Goal: Task Accomplishment & Management: Use online tool/utility

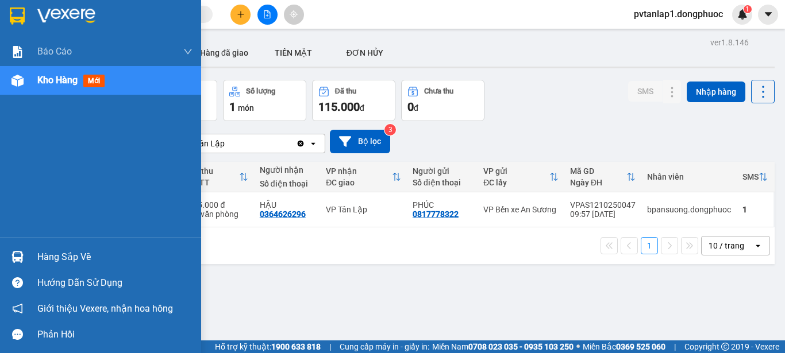
scroll to position [23, 0]
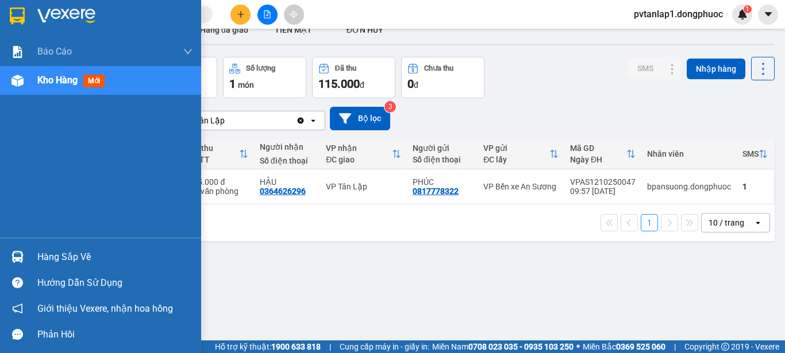
click at [63, 255] on div "Hàng sắp về" at bounding box center [114, 257] width 155 height 17
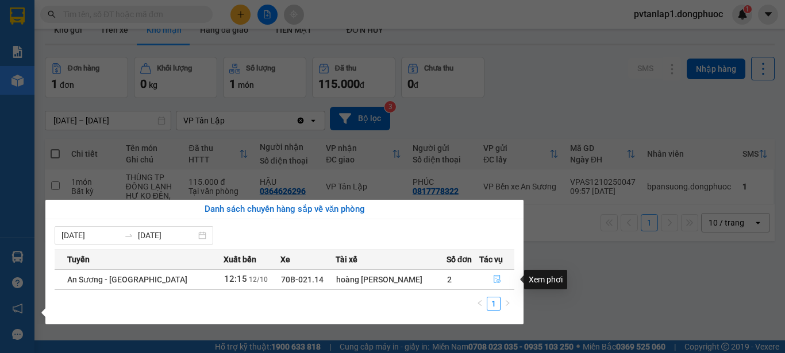
click at [494, 275] on icon "file-done" at bounding box center [497, 279] width 8 height 8
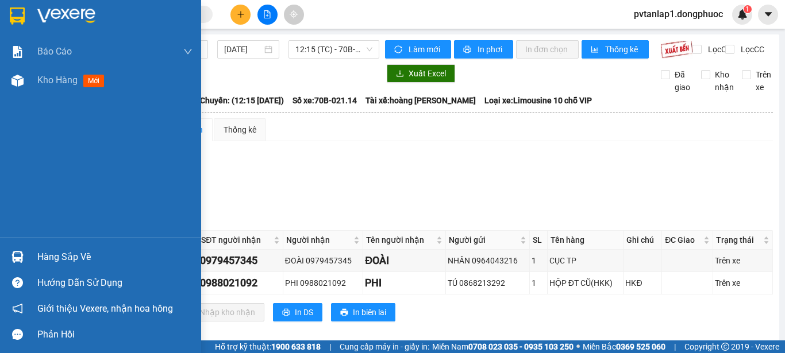
click at [10, 13] on img at bounding box center [17, 15] width 15 height 17
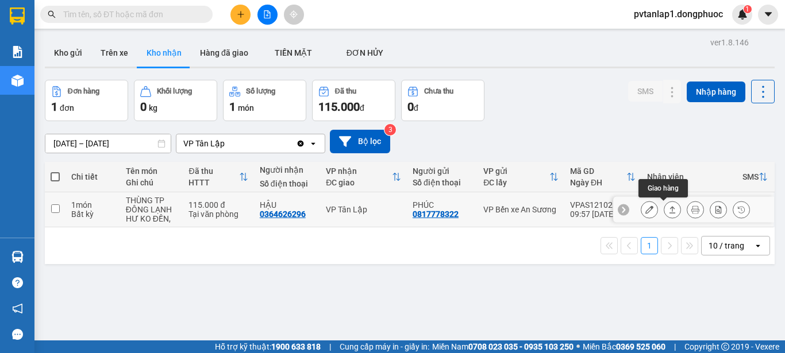
click at [668, 212] on icon at bounding box center [672, 210] width 8 height 8
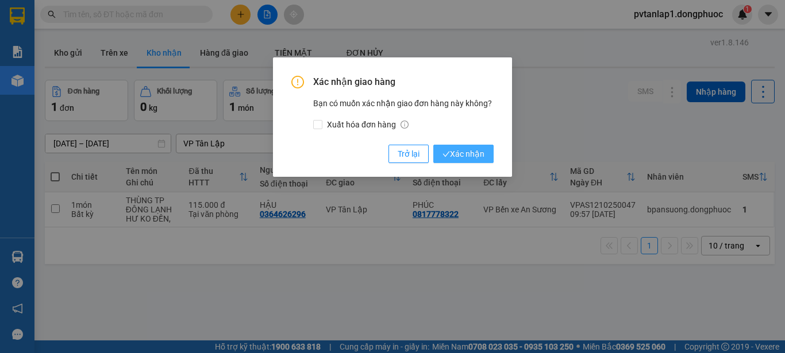
click at [461, 158] on span "Xác nhận" at bounding box center [463, 154] width 42 height 13
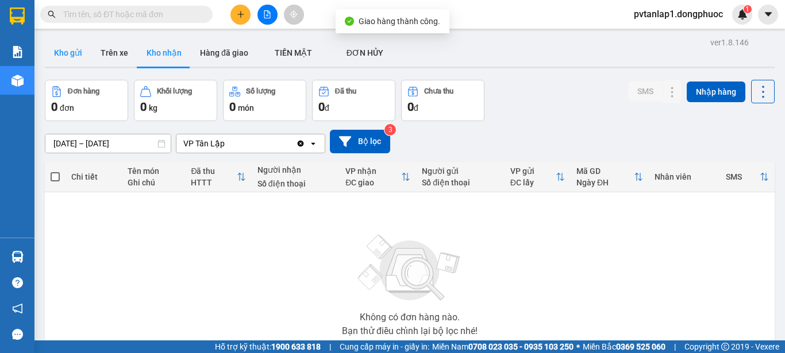
click at [76, 53] on button "Kho gửi" at bounding box center [68, 53] width 47 height 28
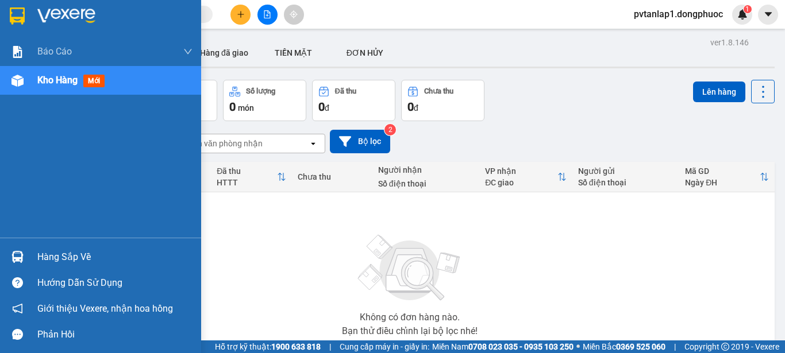
drag, startPoint x: 3, startPoint y: 254, endPoint x: 156, endPoint y: 254, distance: 153.4
click at [10, 254] on div "Hàng sắp về" at bounding box center [100, 257] width 201 height 26
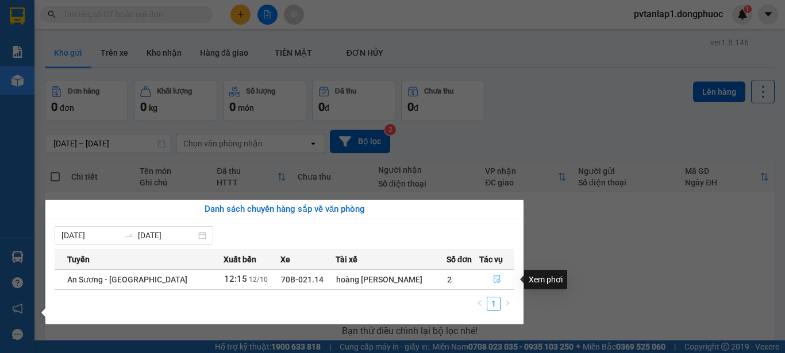
click at [493, 281] on icon "file-done" at bounding box center [497, 279] width 8 height 8
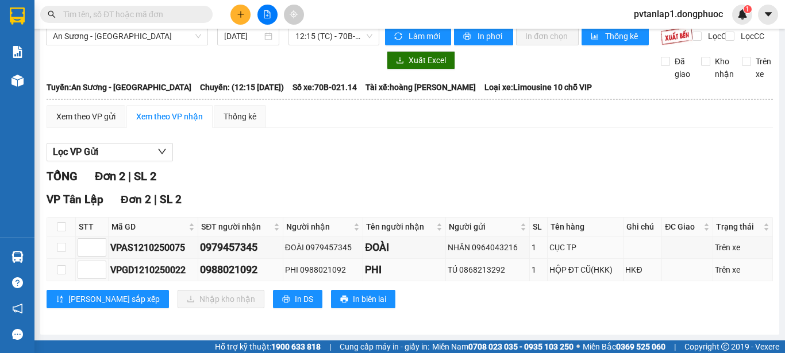
scroll to position [23, 0]
click at [67, 223] on th at bounding box center [61, 227] width 29 height 19
click at [63, 226] on input "checkbox" at bounding box center [61, 226] width 9 height 9
checkbox input "true"
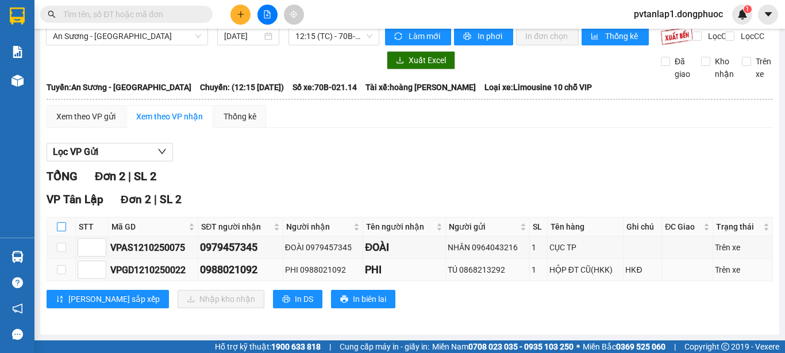
checkbox input "true"
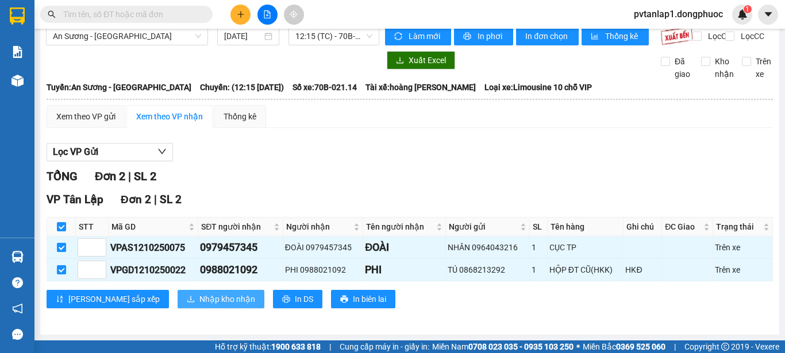
click at [199, 297] on span "Nhập kho nhận" at bounding box center [227, 299] width 56 height 13
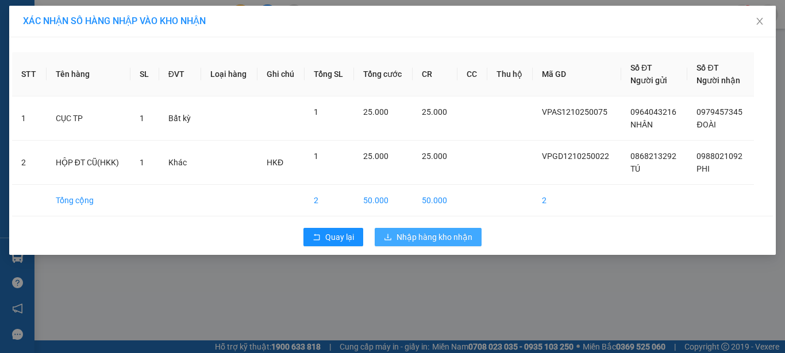
click at [462, 236] on span "Nhập hàng kho nhận" at bounding box center [434, 237] width 76 height 13
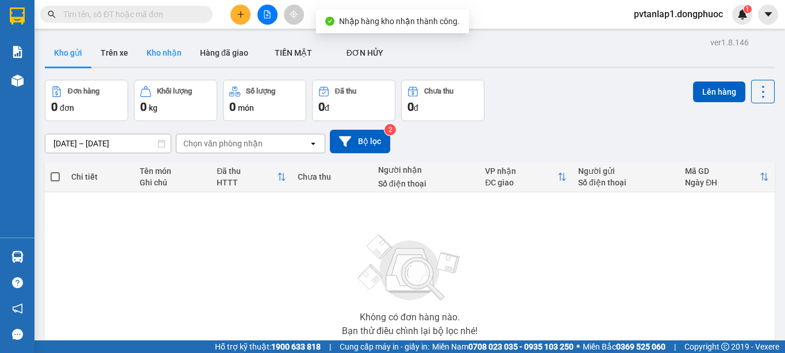
click at [149, 47] on button "Kho nhận" at bounding box center [163, 53] width 53 height 28
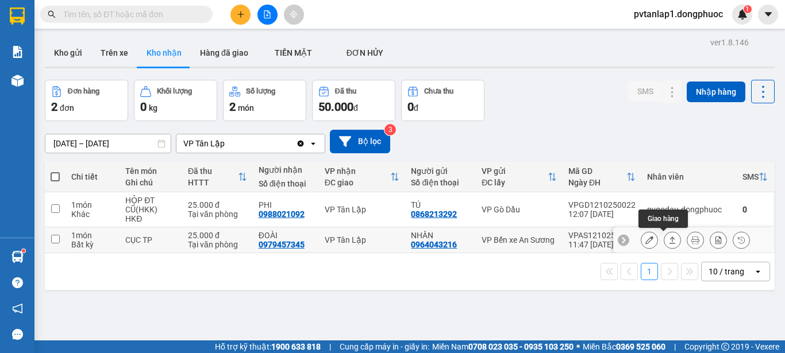
click at [668, 237] on icon at bounding box center [672, 240] width 8 height 8
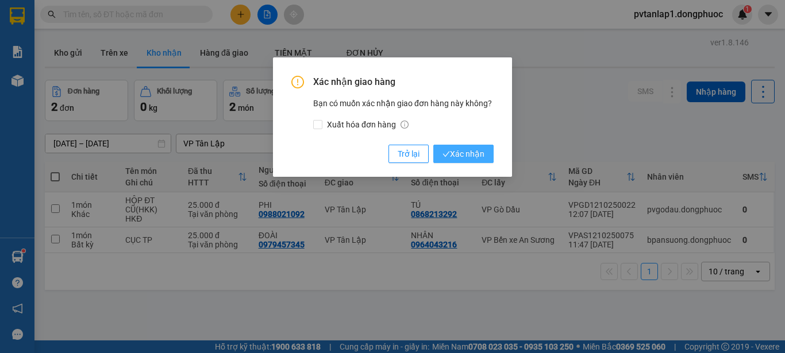
click at [473, 155] on span "Xác nhận" at bounding box center [463, 154] width 42 height 13
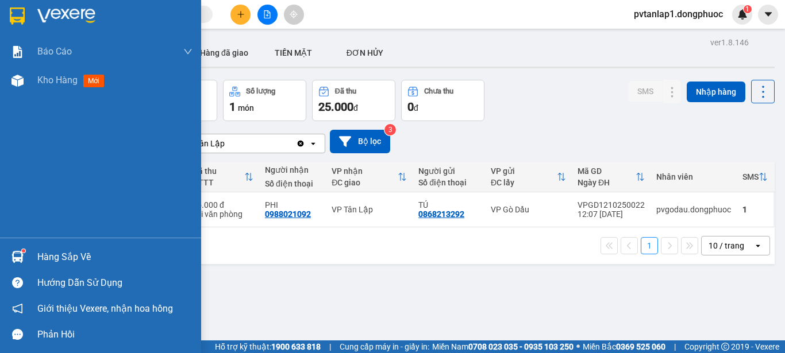
click at [19, 257] on img at bounding box center [17, 257] width 12 height 12
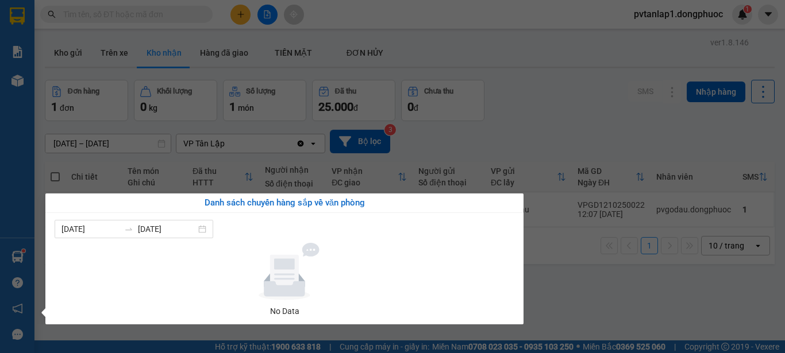
click at [19, 257] on div "Báo cáo Mẫu 1: Báo cáo dòng tiền theo nhân viên Mẫu 1: Báo cáo dòng tiền theo n…" at bounding box center [17, 176] width 34 height 353
